Goal: Check status: Check status

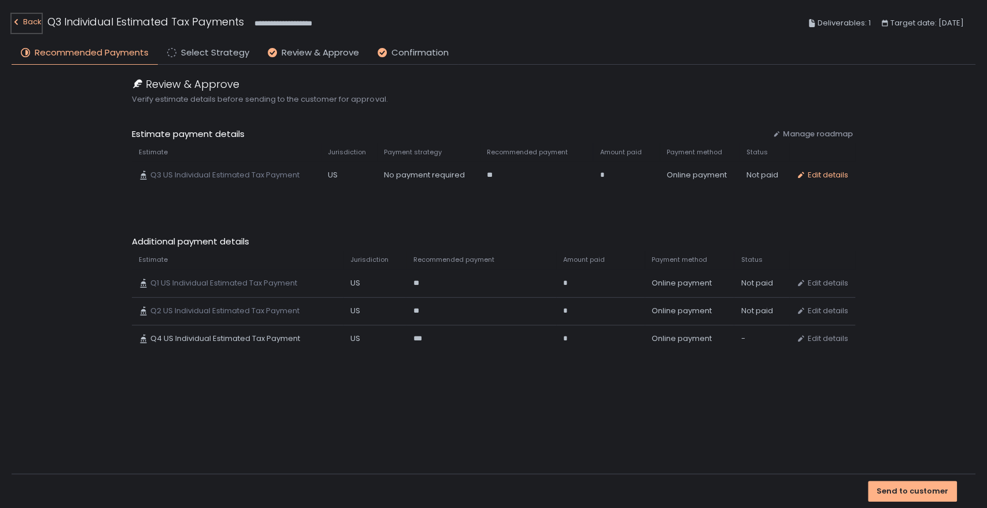
click at [32, 19] on div "Back" at bounding box center [27, 22] width 30 height 14
